Goal: Task Accomplishment & Management: Use online tool/utility

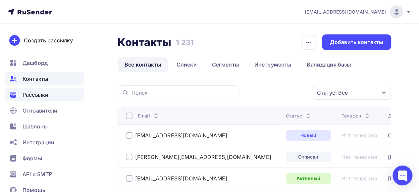
click at [37, 96] on span "Рассылки" at bounding box center [36, 95] width 26 height 8
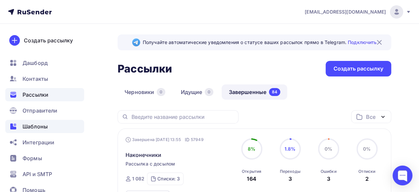
click at [38, 128] on span "Шаблоны" at bounding box center [35, 127] width 25 height 8
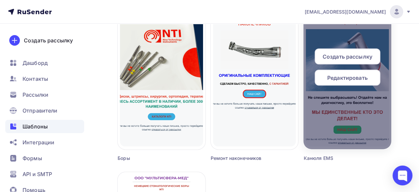
scroll to position [630, 0]
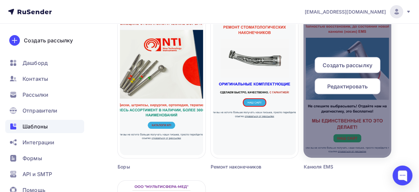
click at [345, 89] on span "Редактировать" at bounding box center [347, 87] width 40 height 8
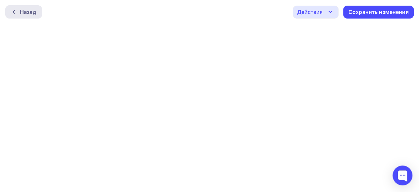
click at [34, 12] on div "Назад" at bounding box center [28, 12] width 16 height 8
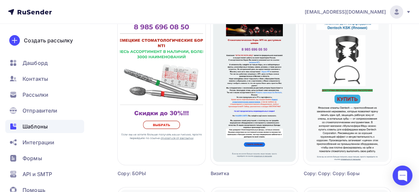
scroll to position [232, 0]
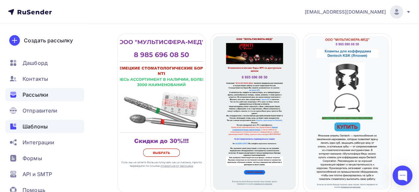
click at [41, 95] on span "Рассылки" at bounding box center [36, 95] width 26 height 8
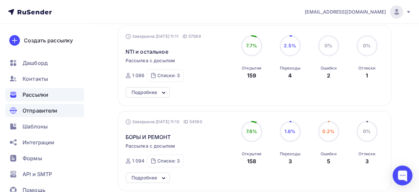
scroll to position [166, 0]
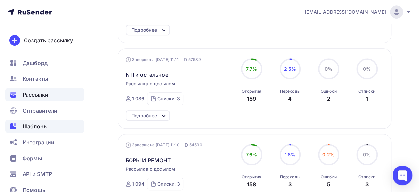
click at [42, 129] on span "Шаблоны" at bounding box center [35, 127] width 25 height 8
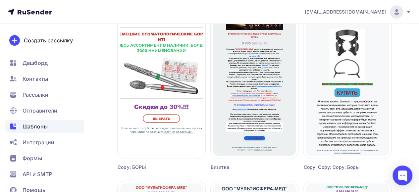
scroll to position [265, 0]
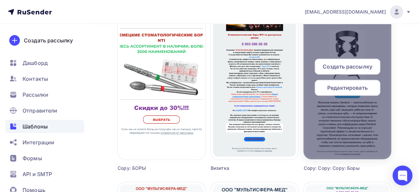
click at [349, 93] on div "Редактировать" at bounding box center [348, 88] width 66 height 16
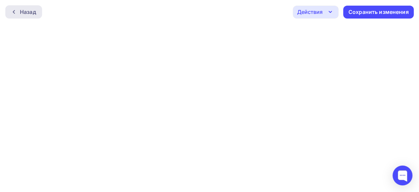
click at [34, 12] on div "Назад" at bounding box center [28, 12] width 16 height 8
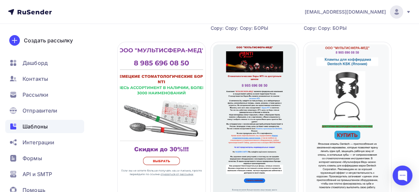
scroll to position [232, 0]
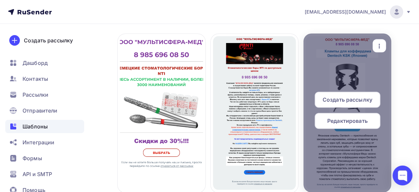
click at [336, 102] on span "Создать рассылку" at bounding box center [348, 100] width 50 height 8
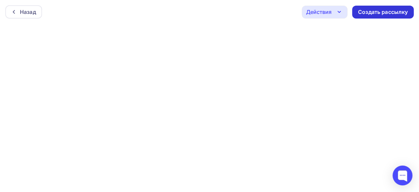
click at [384, 12] on div "Создать рассылку" at bounding box center [383, 12] width 50 height 8
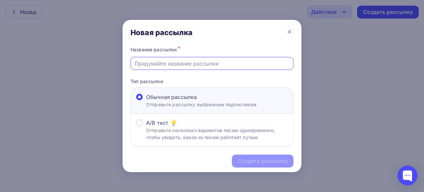
click at [198, 63] on input "text" at bounding box center [212, 64] width 155 height 8
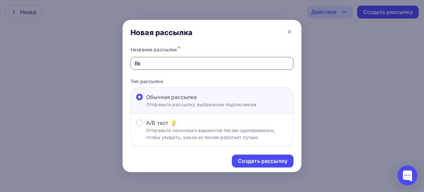
type input "R"
type input "Клампы"
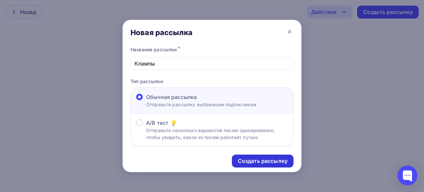
click at [251, 163] on div "Создать рассылку" at bounding box center [263, 161] width 50 height 8
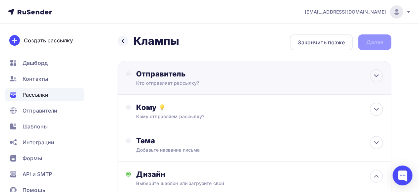
click at [130, 76] on icon at bounding box center [128, 73] width 5 height 5
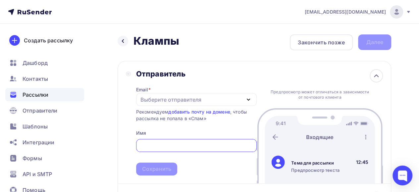
click at [190, 98] on div "Выберите отправителя" at bounding box center [171, 100] width 61 height 8
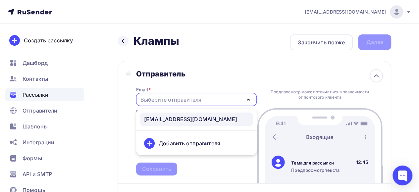
click at [185, 119] on div "[EMAIL_ADDRESS][DOMAIN_NAME]" at bounding box center [190, 119] width 93 height 8
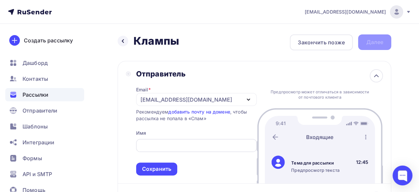
click at [167, 146] on input "text" at bounding box center [196, 146] width 113 height 8
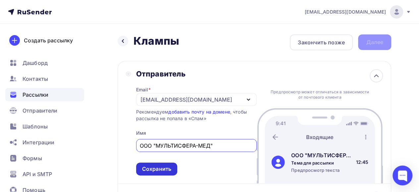
type input "ООО "МУЛЬТИСФЕРА-МЕД""
click at [168, 170] on div "Сохранить" at bounding box center [156, 169] width 29 height 8
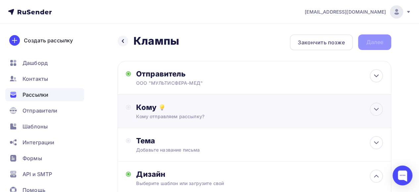
click at [266, 112] on div "Кому Кому отправляем рассылку? Списки получателей Выберите список Все списки id…" at bounding box center [259, 111] width 247 height 17
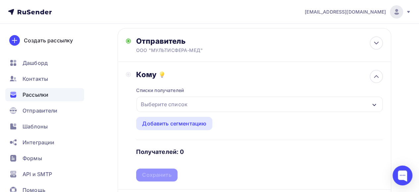
scroll to position [33, 0]
click at [368, 105] on div "Выберите список" at bounding box center [260, 103] width 246 height 15
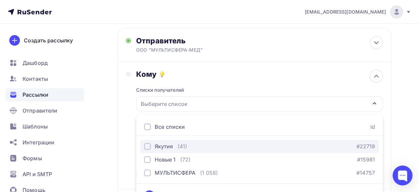
scroll to position [49, 0]
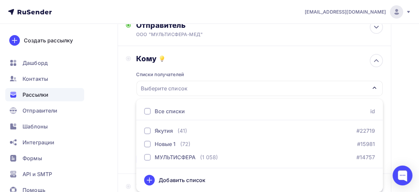
click at [148, 112] on div at bounding box center [147, 111] width 7 height 7
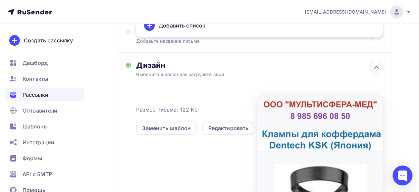
scroll to position [148, 0]
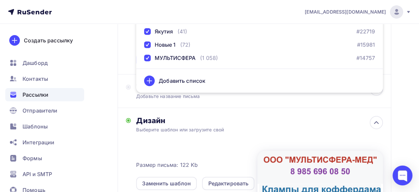
click at [113, 75] on div "Назад Клампы Клампы Закончить позже Далее Отправитель ООО "МУЛЬТИСФЕРА-МЕД" Ema…" at bounding box center [209, 103] width 419 height 455
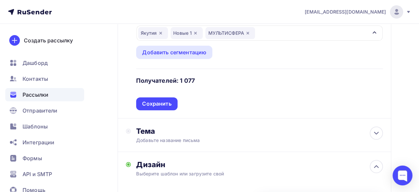
scroll to position [82, 0]
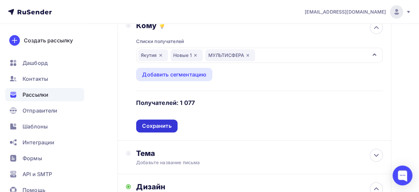
click at [164, 125] on div "Сохранить" at bounding box center [156, 126] width 29 height 8
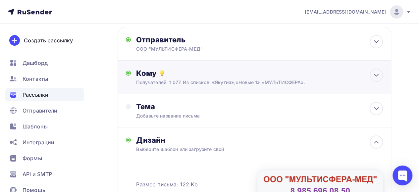
scroll to position [16, 0]
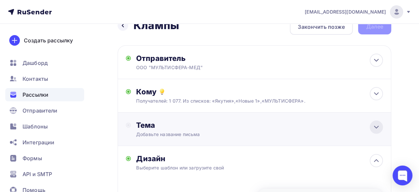
click at [375, 127] on icon at bounding box center [377, 127] width 8 height 8
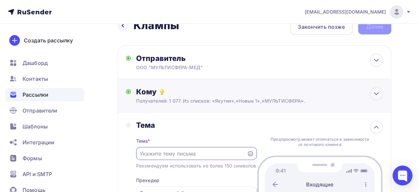
scroll to position [49, 0]
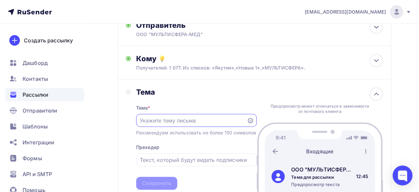
click at [214, 123] on input "text" at bounding box center [191, 121] width 103 height 8
click at [180, 120] on input "text" at bounding box center [191, 121] width 103 height 8
paste input "Клампы для коффердама ([GEOGRAPHIC_DATA], [GEOGRAPHIC_DATA])"
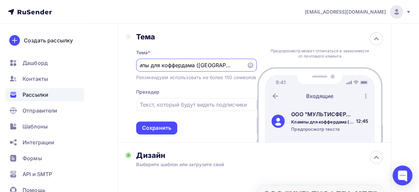
scroll to position [115, 0]
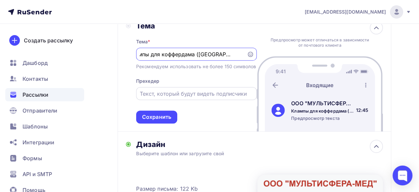
type input "Клампы для коффердама ([GEOGRAPHIC_DATA], [GEOGRAPHIC_DATA])"
click at [198, 98] on input "text" at bounding box center [196, 94] width 113 height 8
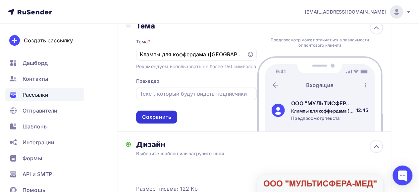
click at [157, 121] on div "Сохранить" at bounding box center [156, 117] width 29 height 8
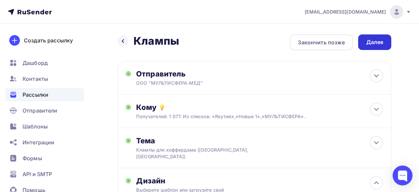
click at [382, 49] on div "Далее" at bounding box center [374, 42] width 33 height 16
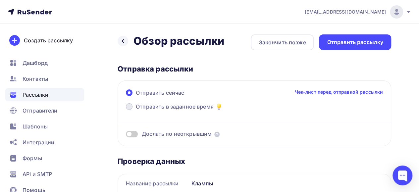
click at [130, 107] on span at bounding box center [129, 106] width 7 height 7
click at [136, 111] on input "Отправить в заданное время" at bounding box center [136, 111] width 0 height 0
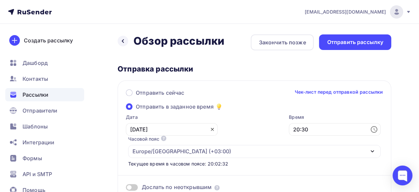
click at [210, 129] on icon at bounding box center [212, 129] width 5 height 5
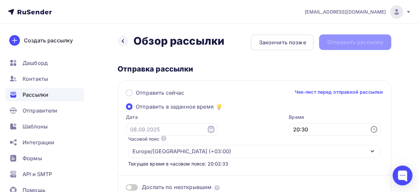
click at [208, 131] on icon at bounding box center [211, 129] width 6 height 7
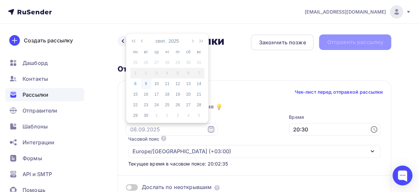
click at [146, 85] on div "9" at bounding box center [146, 84] width 11 height 6
type input "[DATE]"
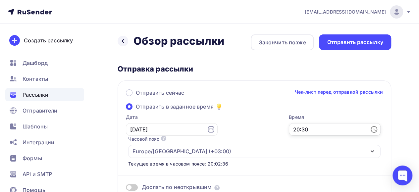
click at [342, 131] on input "20:30" at bounding box center [335, 129] width 92 height 13
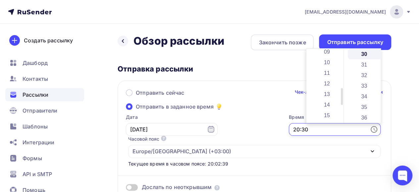
scroll to position [80, 0]
click at [331, 90] on li "11" at bounding box center [328, 91] width 34 height 11
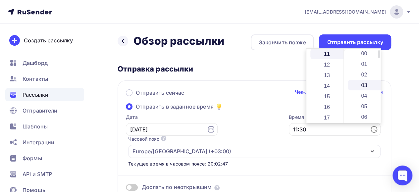
scroll to position [0, 0]
click at [365, 55] on li "00" at bounding box center [365, 54] width 34 height 11
type input "11:00"
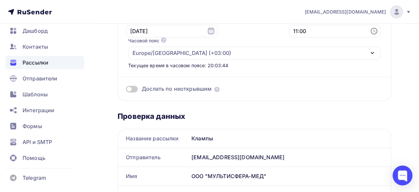
scroll to position [99, 0]
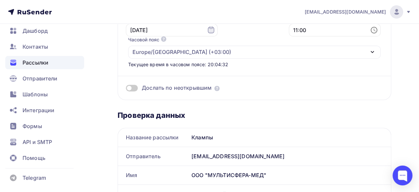
click at [133, 88] on span at bounding box center [132, 88] width 12 height 7
click at [126, 89] on input "checkbox" at bounding box center [126, 89] width 0 height 0
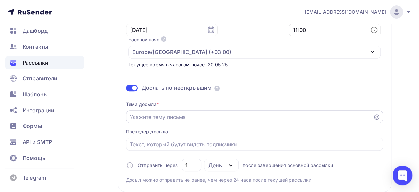
click at [158, 117] on input "Отправить в заданное время" at bounding box center [250, 117] width 240 height 8
paste input "Клампы для коффердама ([GEOGRAPHIC_DATA], [GEOGRAPHIC_DATA])"
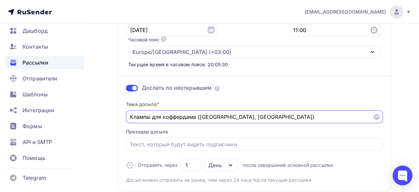
drag, startPoint x: 150, startPoint y: 117, endPoint x: 199, endPoint y: 118, distance: 49.1
click at [199, 118] on input "Клампы для коффердама ([GEOGRAPHIC_DATA], [GEOGRAPHIC_DATA])" at bounding box center [250, 117] width 240 height 8
click at [201, 119] on input "Клампы Dentech, [GEOGRAPHIC_DATA])" at bounding box center [250, 117] width 240 height 8
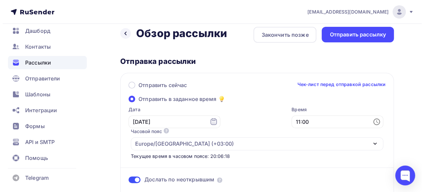
scroll to position [0, 0]
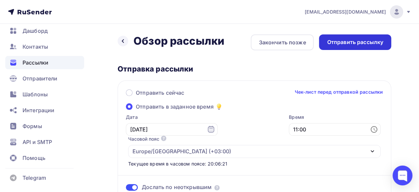
type input "Клампы Dentech, [GEOGRAPHIC_DATA]"
click at [363, 42] on div "Отправить рассылку" at bounding box center [355, 42] width 56 height 8
